Goal: Transaction & Acquisition: Purchase product/service

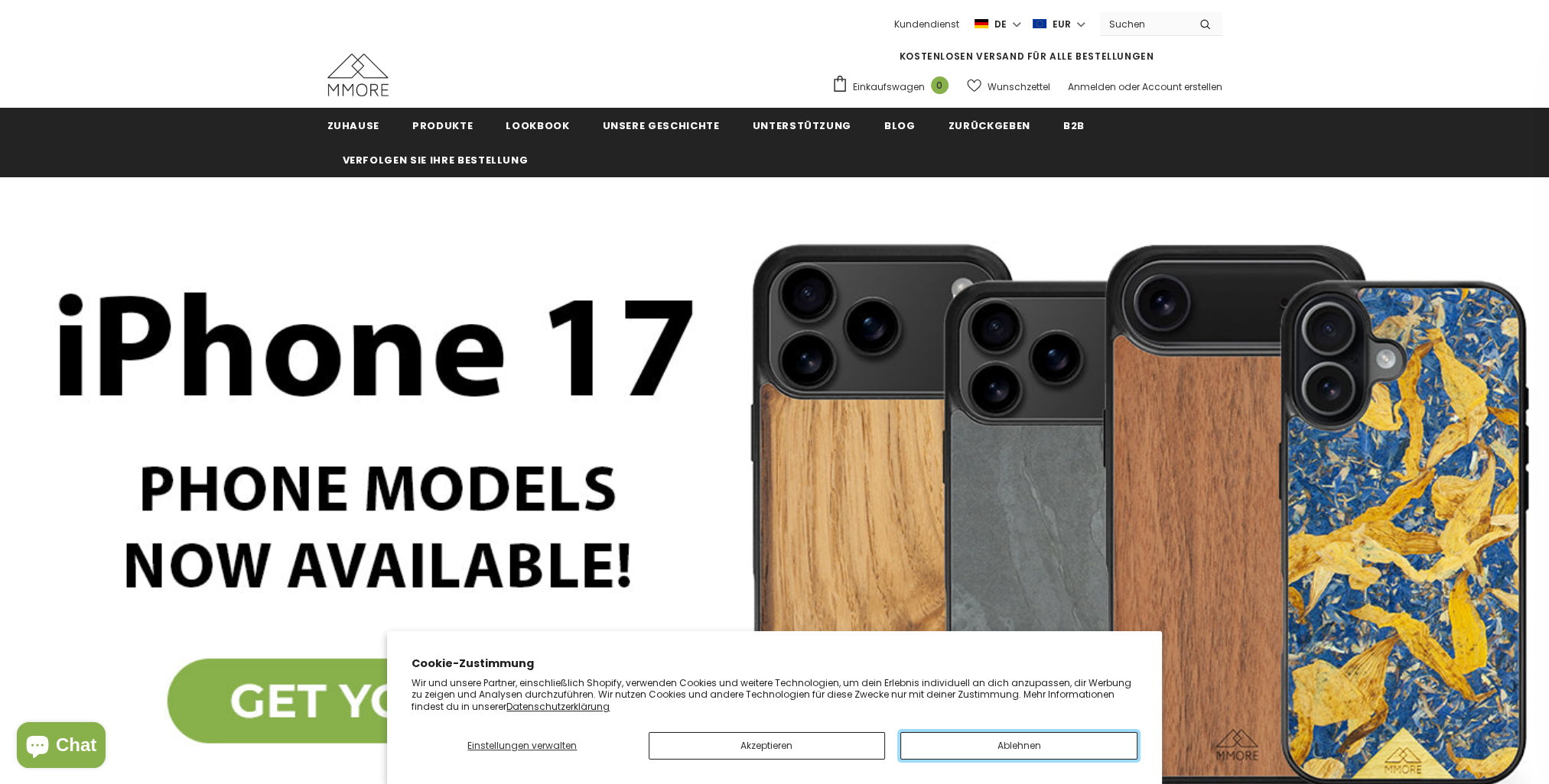
click at [951, 740] on button "Ablehnen" at bounding box center [1018, 746] width 237 height 28
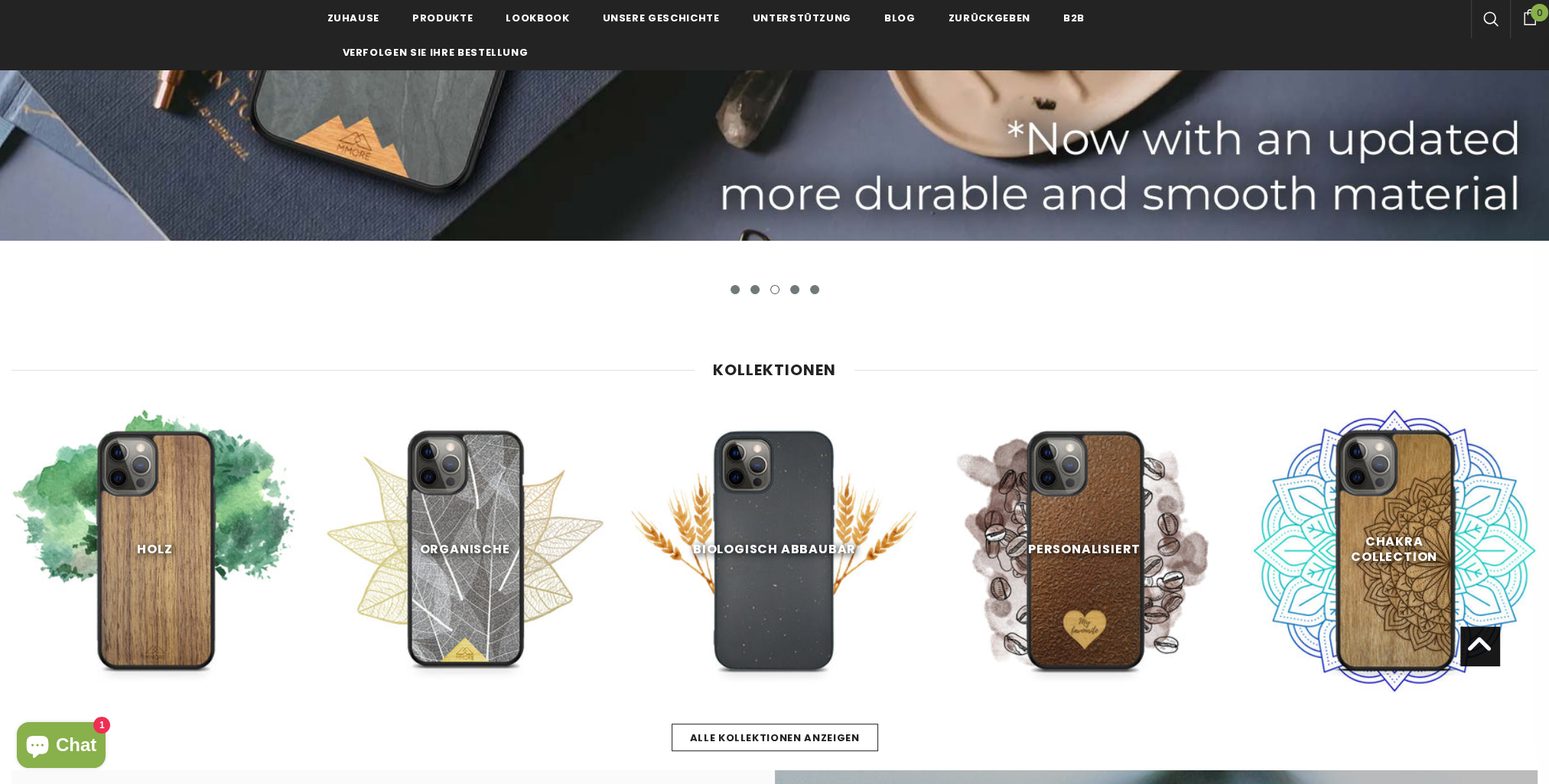
scroll to position [764, 0]
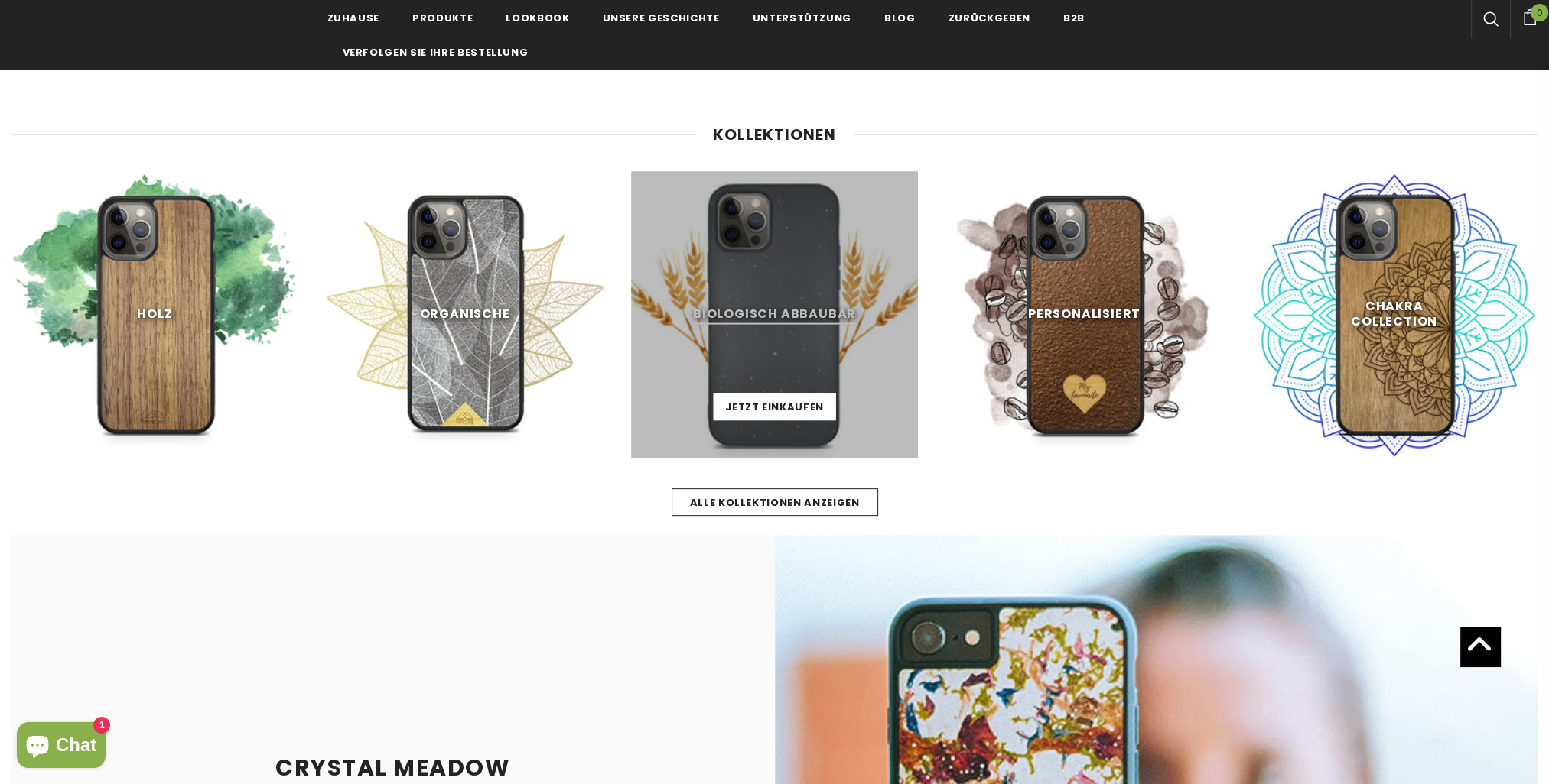
click at [768, 332] on link at bounding box center [774, 314] width 287 height 286
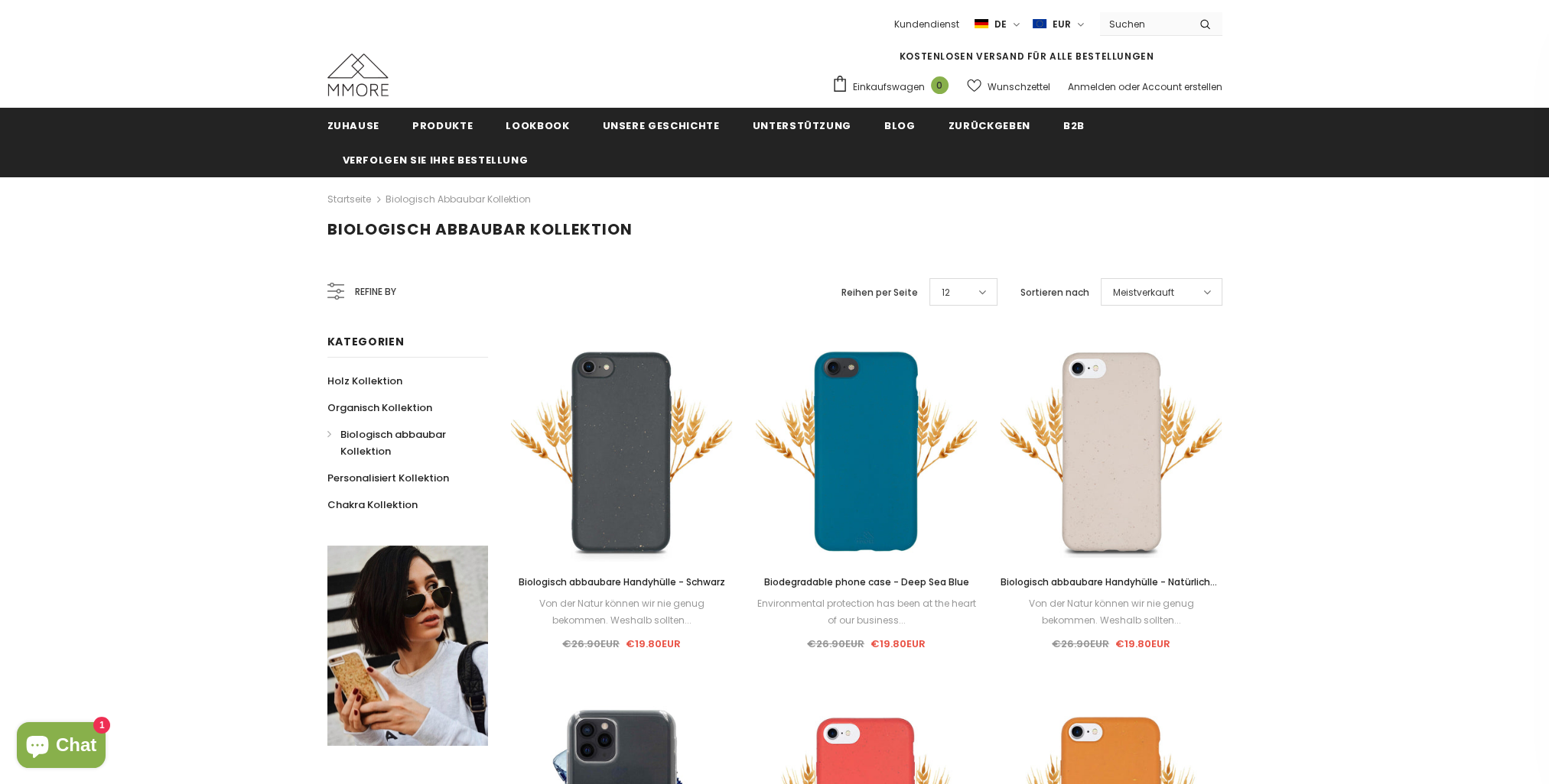
click at [1123, 287] on span "Meistverkauft" at bounding box center [1143, 293] width 61 height 15
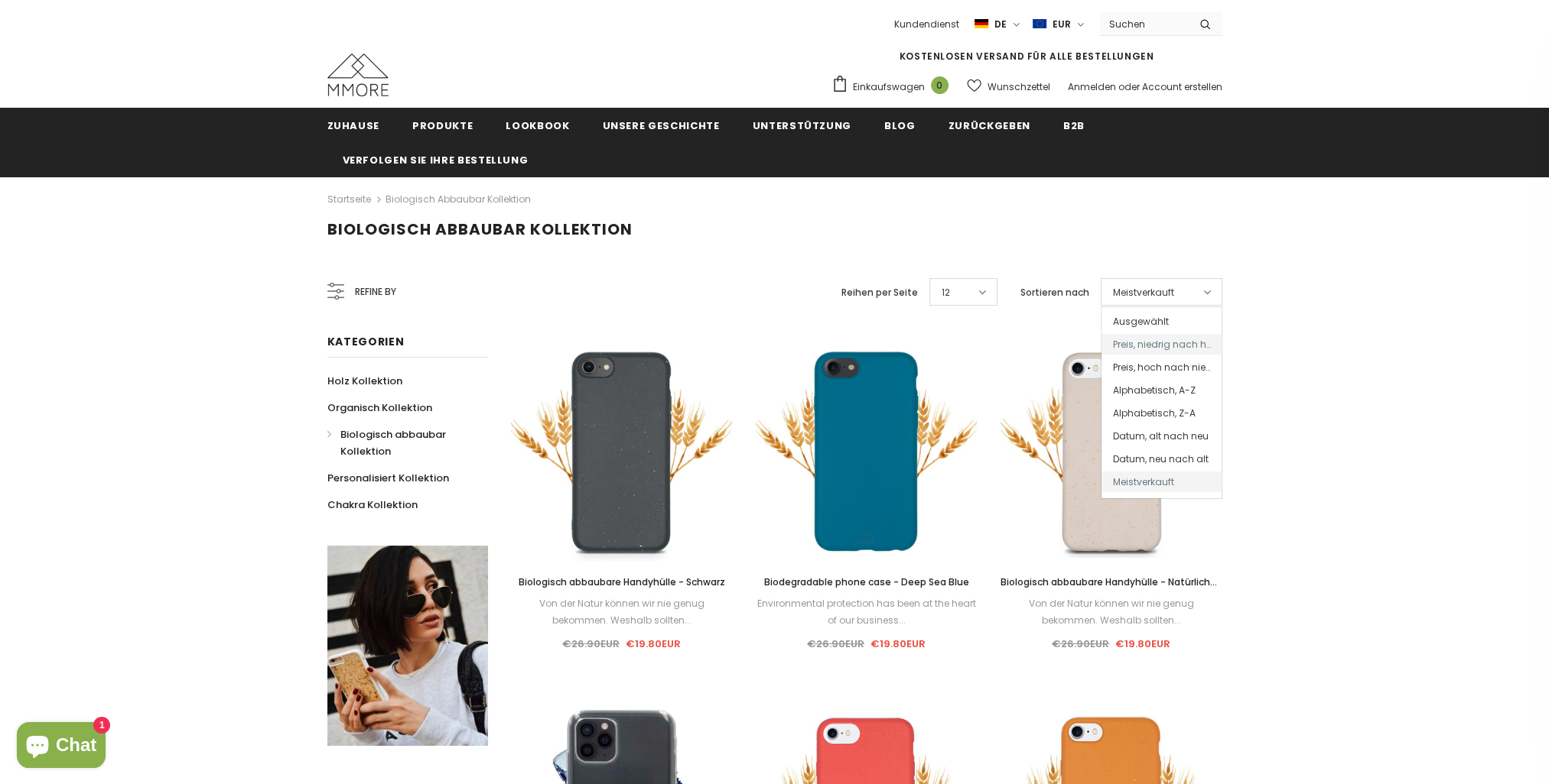
click at [1197, 341] on span "Preis, niedrig nach hoch" at bounding box center [1162, 344] width 120 height 21
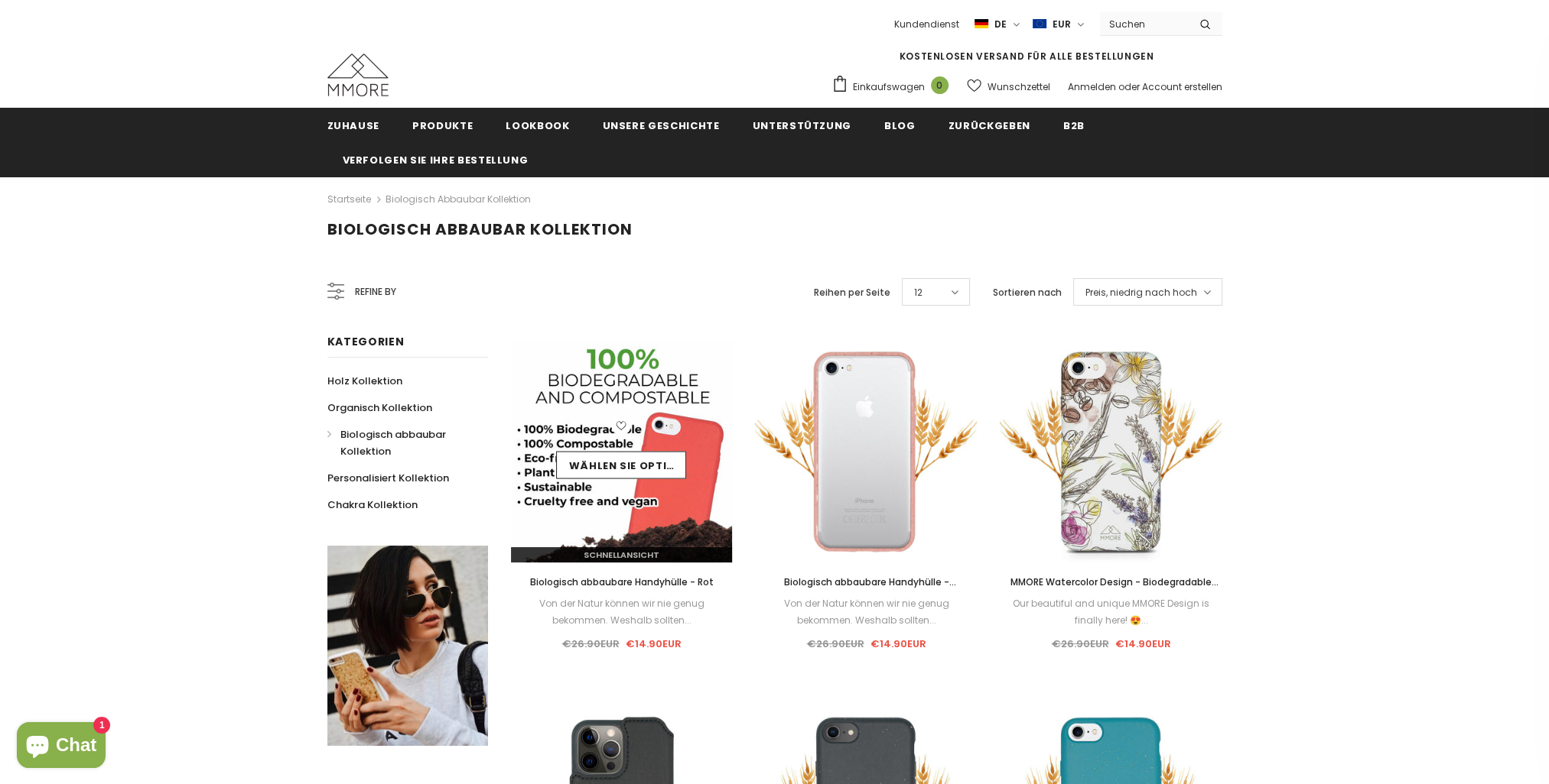
click at [675, 505] on img at bounding box center [622, 451] width 222 height 222
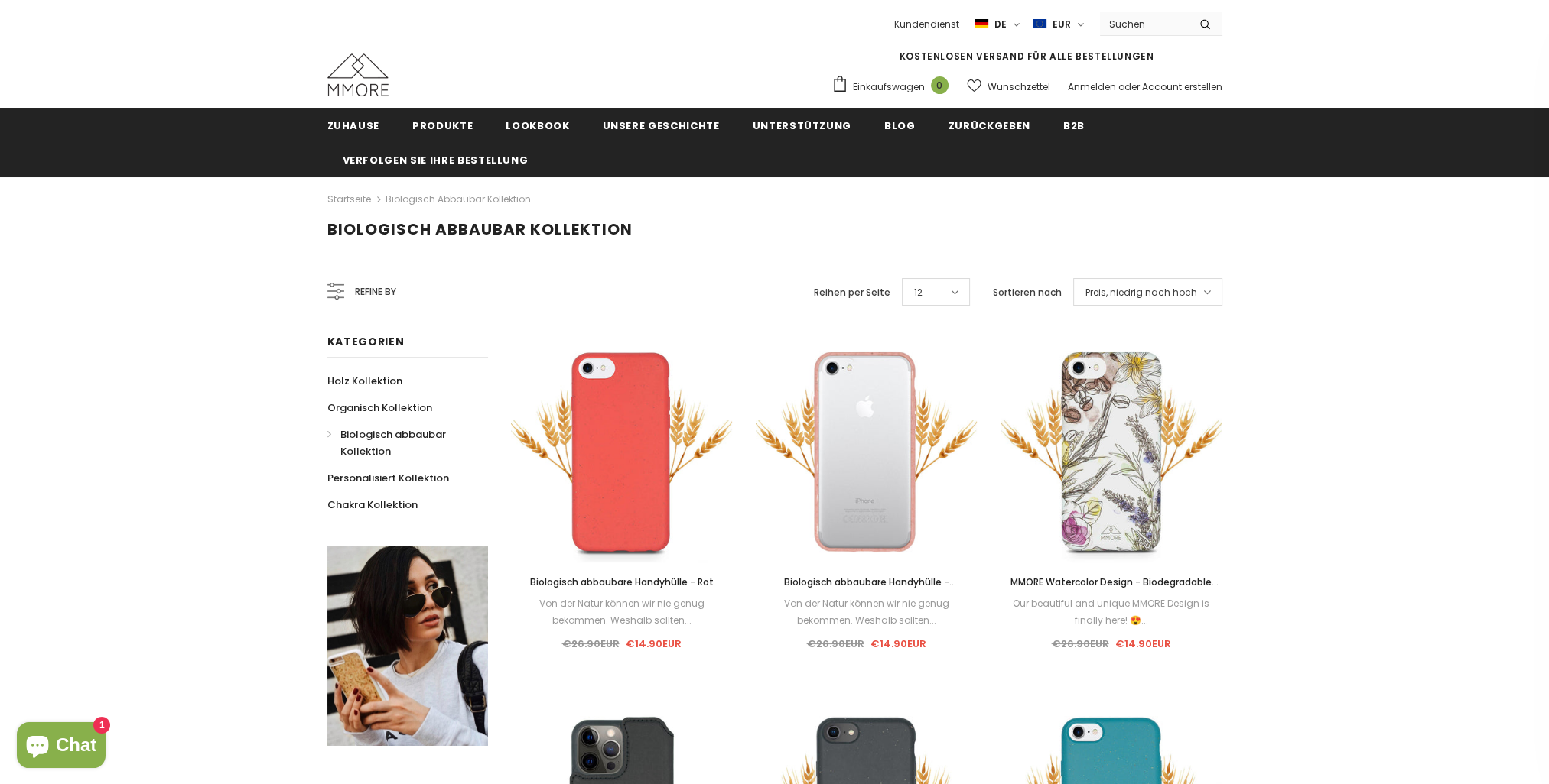
click at [905, 515] on img at bounding box center [866, 451] width 222 height 222
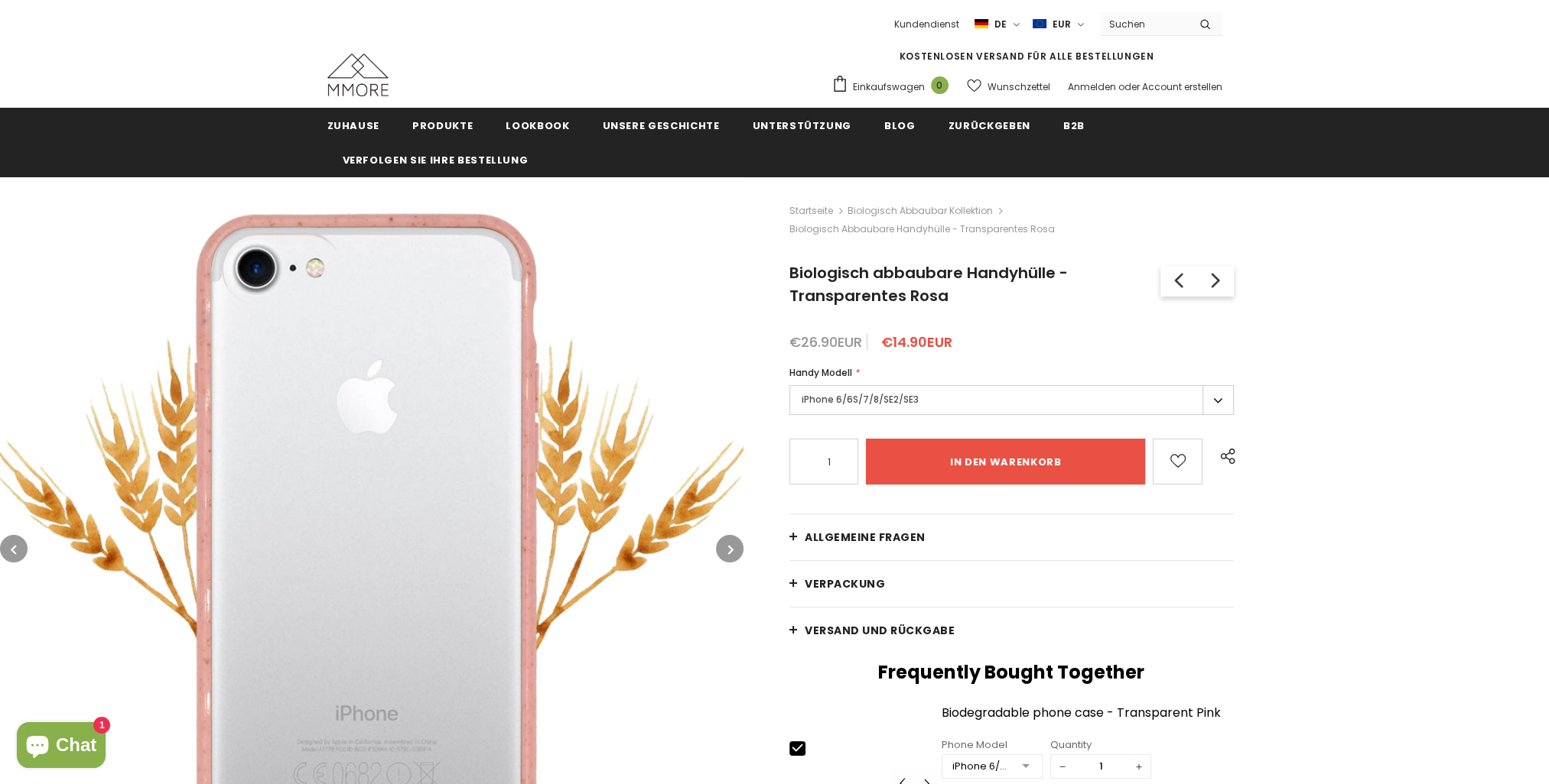
click at [871, 393] on label "iPhone 6/6S/7/8/SE2/SE3" at bounding box center [1011, 400] width 445 height 29
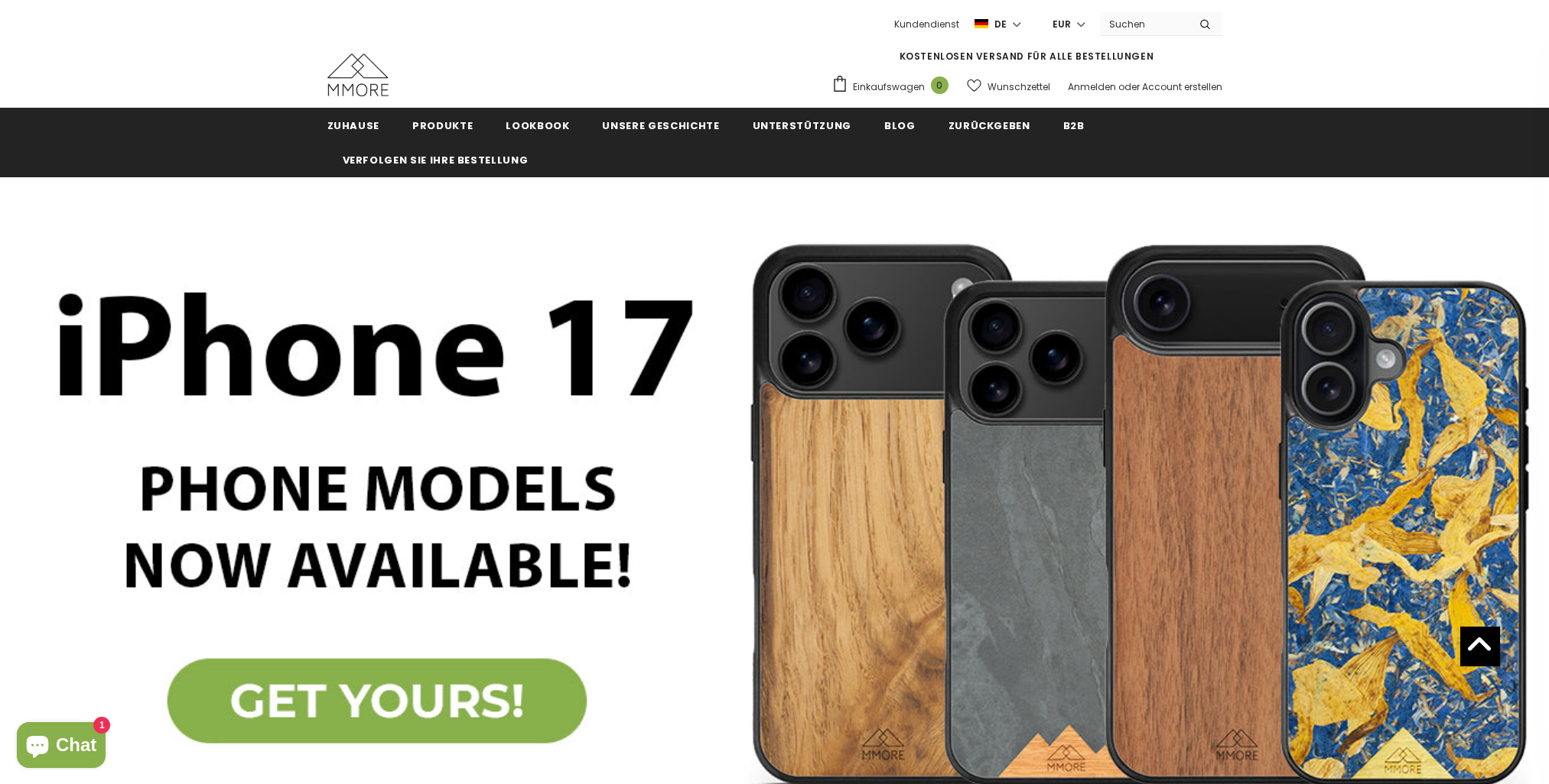
scroll to position [764, 0]
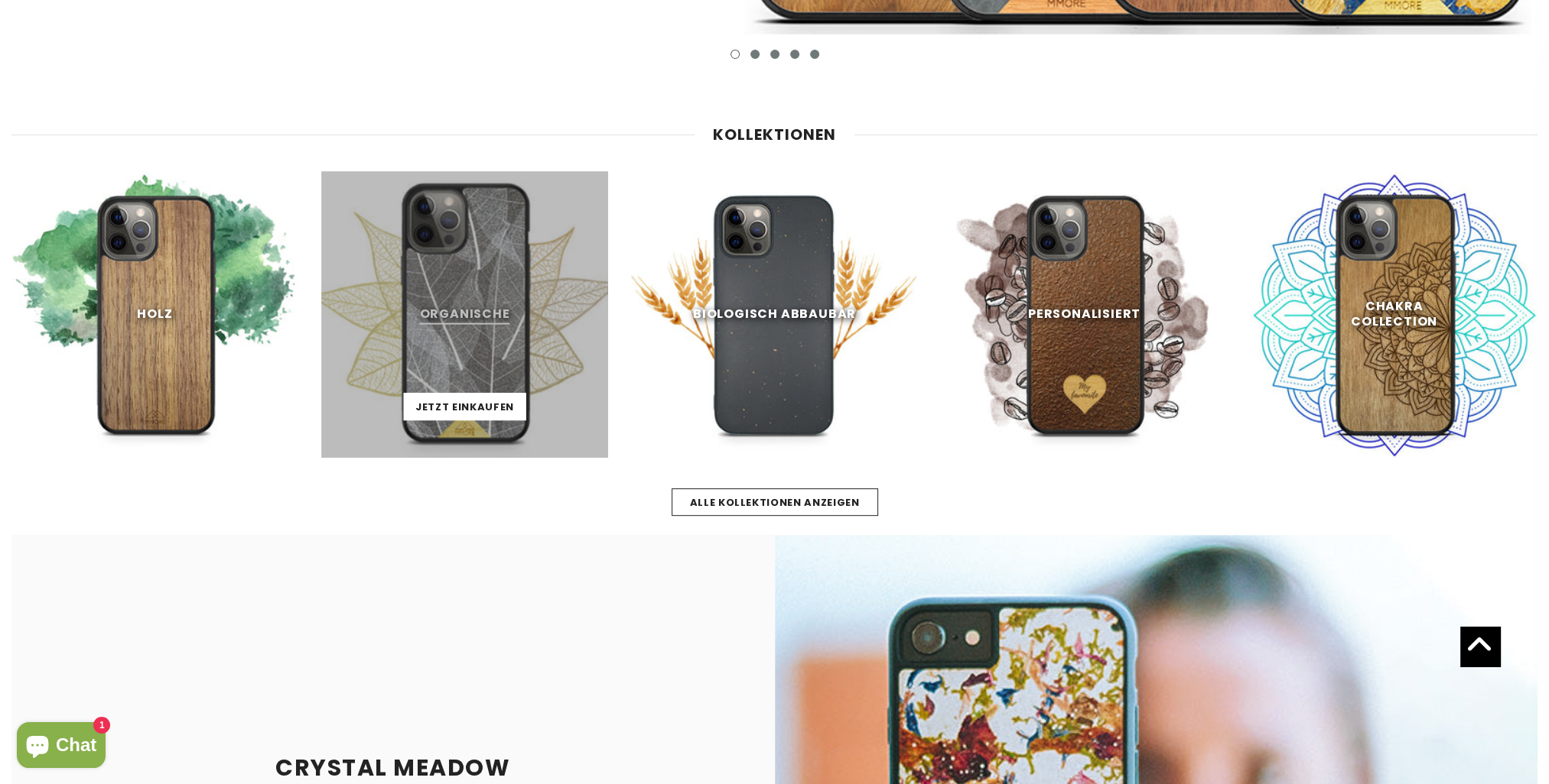
click at [488, 317] on link at bounding box center [464, 314] width 287 height 286
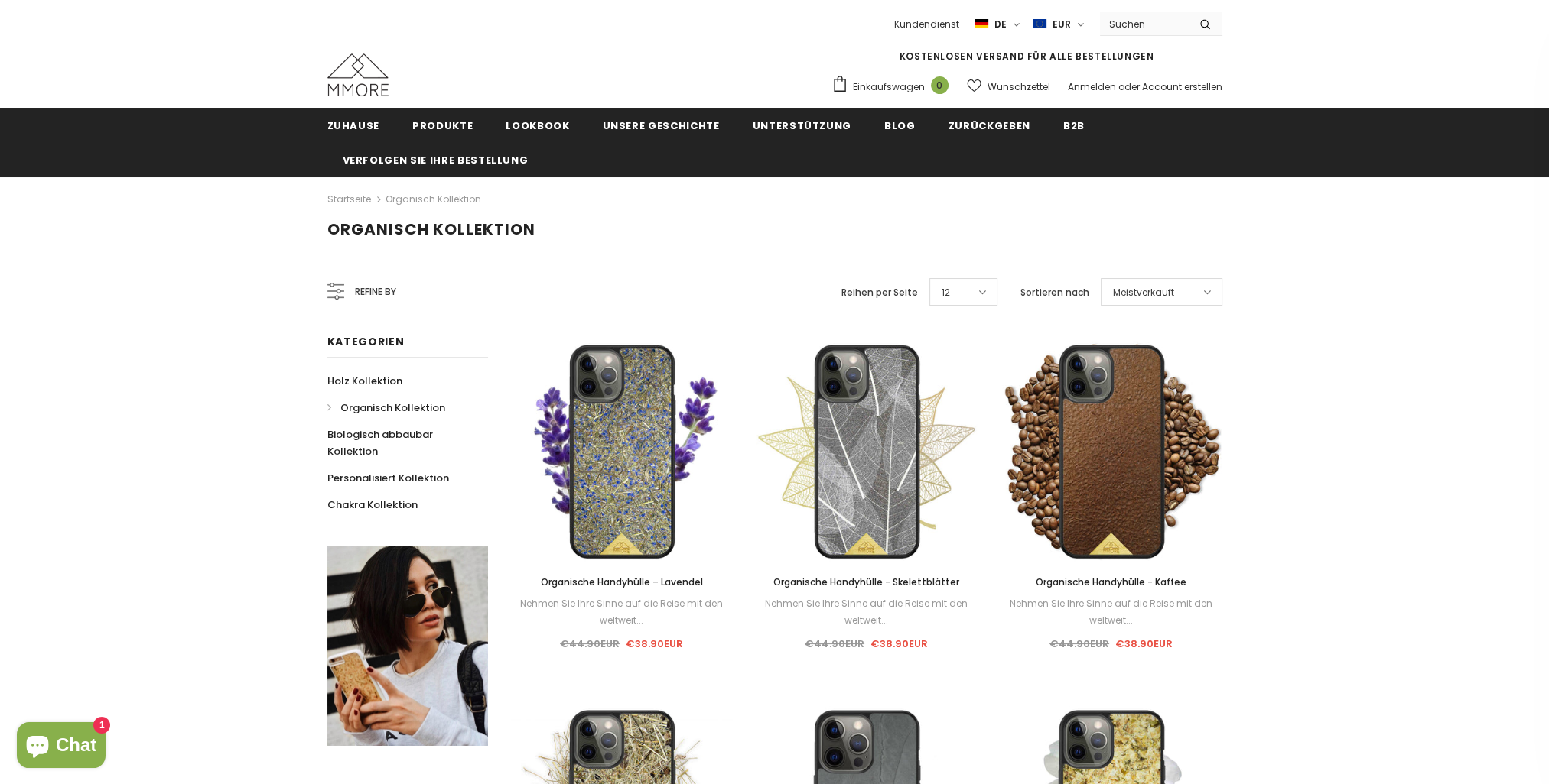
click at [1162, 289] on span "Meistverkauft" at bounding box center [1143, 293] width 61 height 15
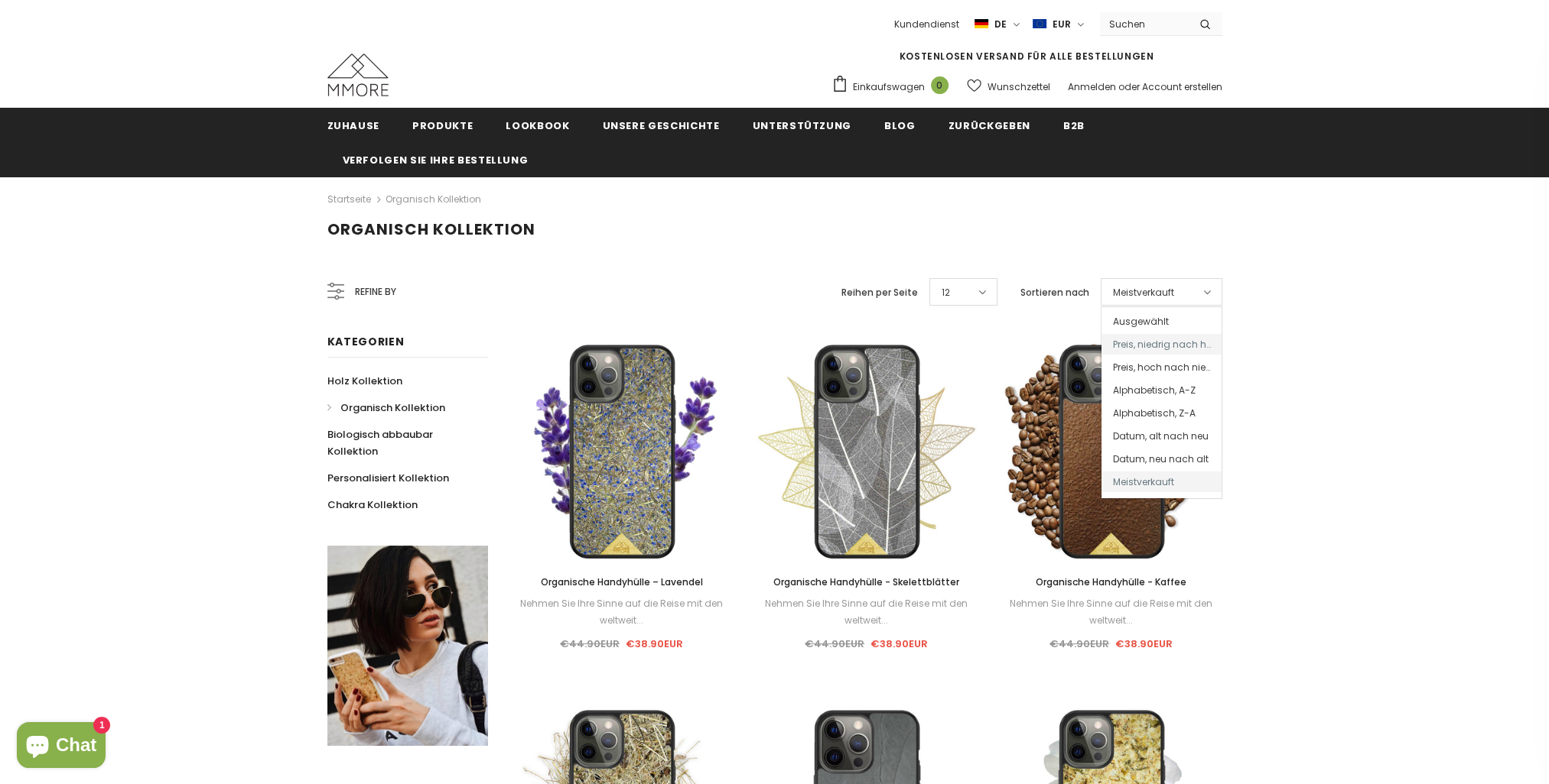
click at [1161, 340] on span "Preis, niedrig nach hoch" at bounding box center [1162, 344] width 120 height 21
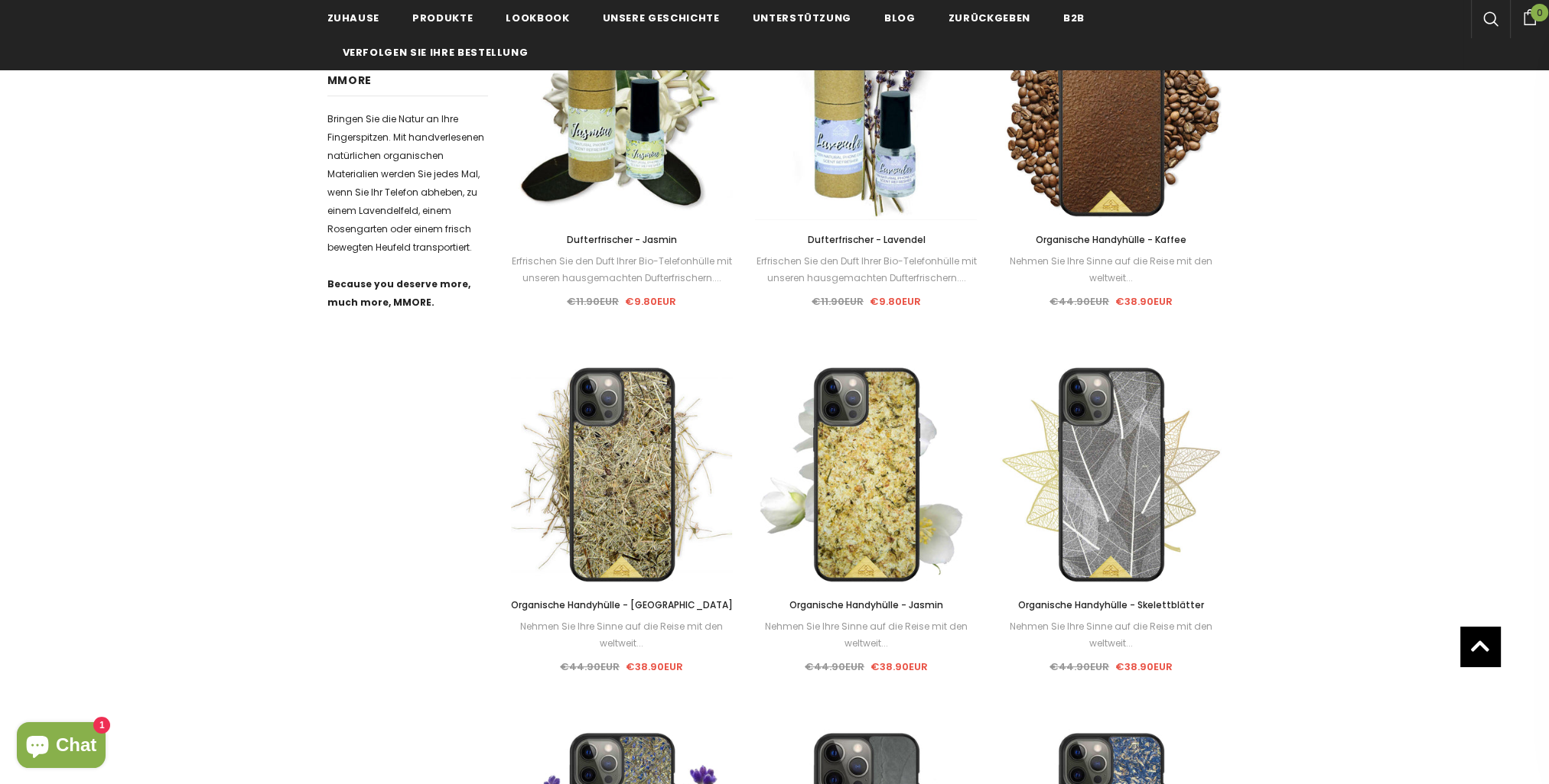
scroll to position [764, 0]
